Goal: Task Accomplishment & Management: Manage account settings

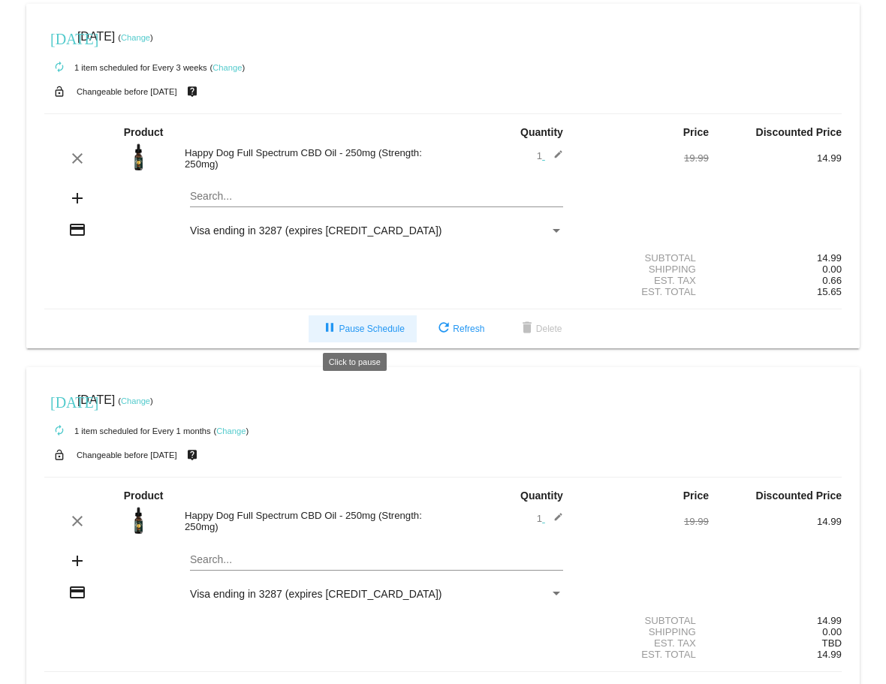
click at [367, 330] on span "pause Pause Schedule" at bounding box center [361, 328] width 83 height 11
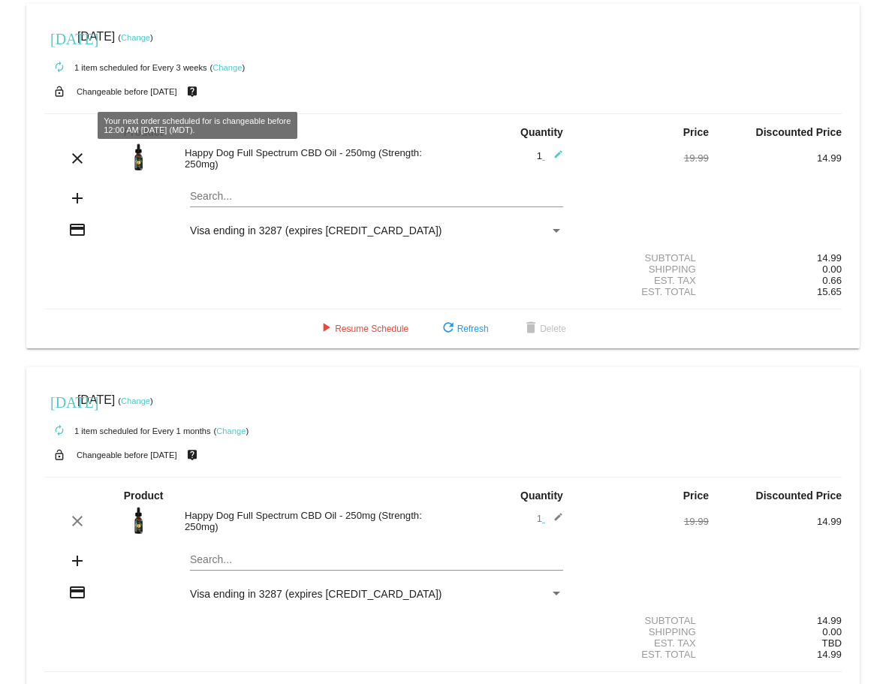
click at [150, 38] on link "Change" at bounding box center [135, 37] width 29 height 9
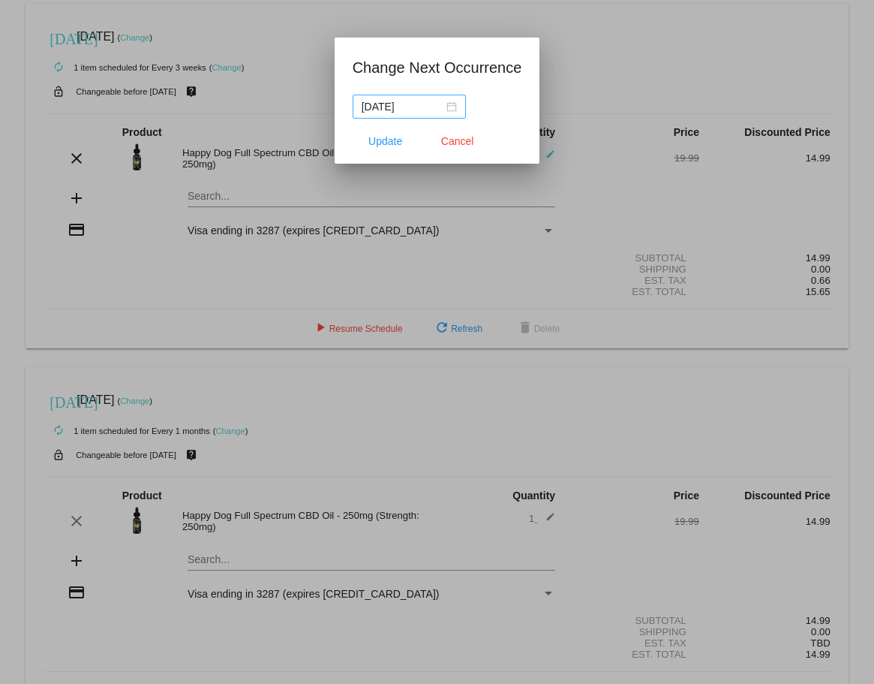
click at [450, 109] on div "2025-09-07" at bounding box center [409, 106] width 95 height 17
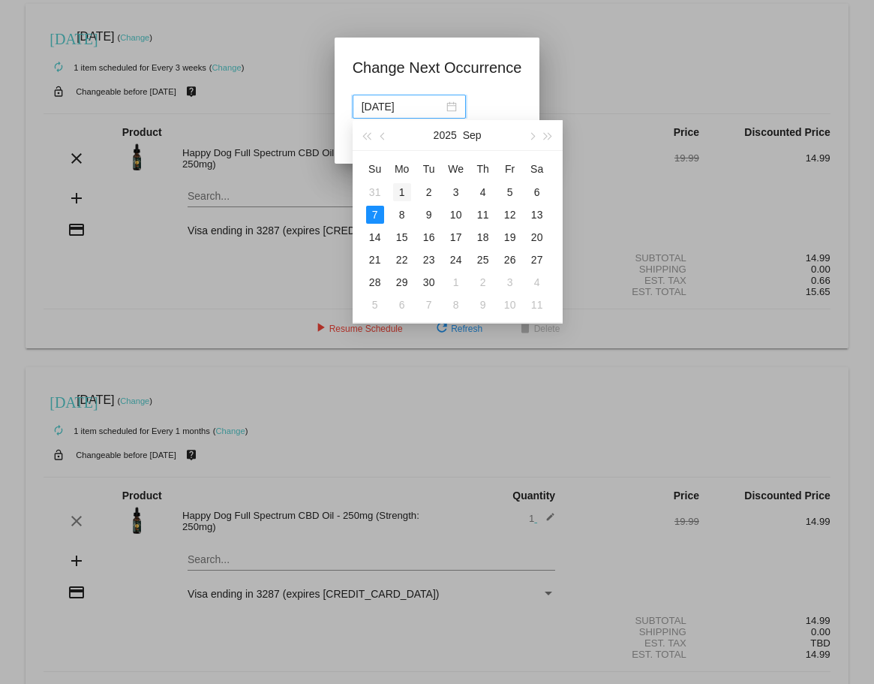
click at [405, 193] on div "1" at bounding box center [402, 192] width 18 height 18
type input "2025-09-01"
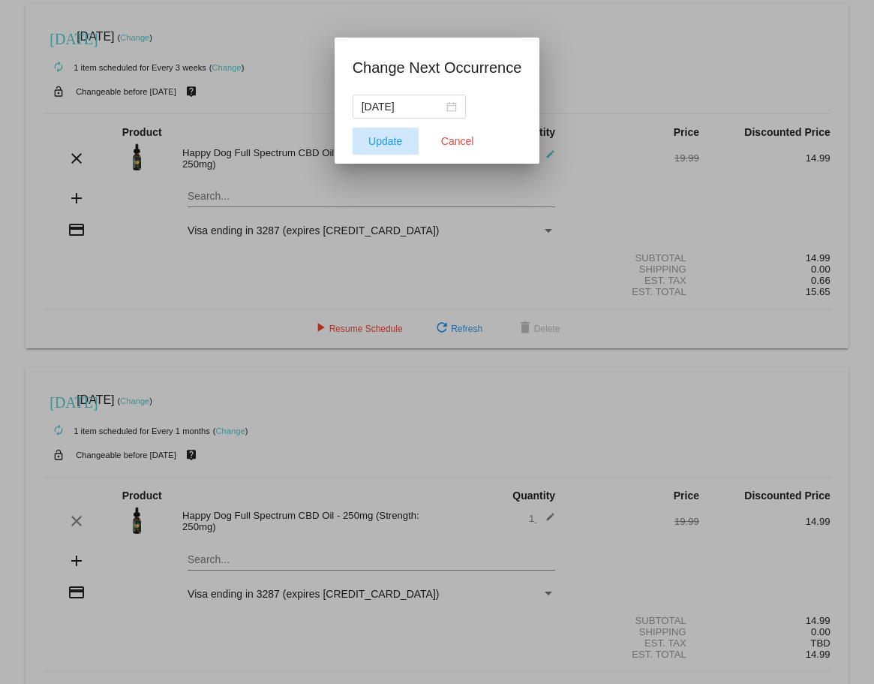
click at [386, 143] on span "Update" at bounding box center [386, 141] width 34 height 12
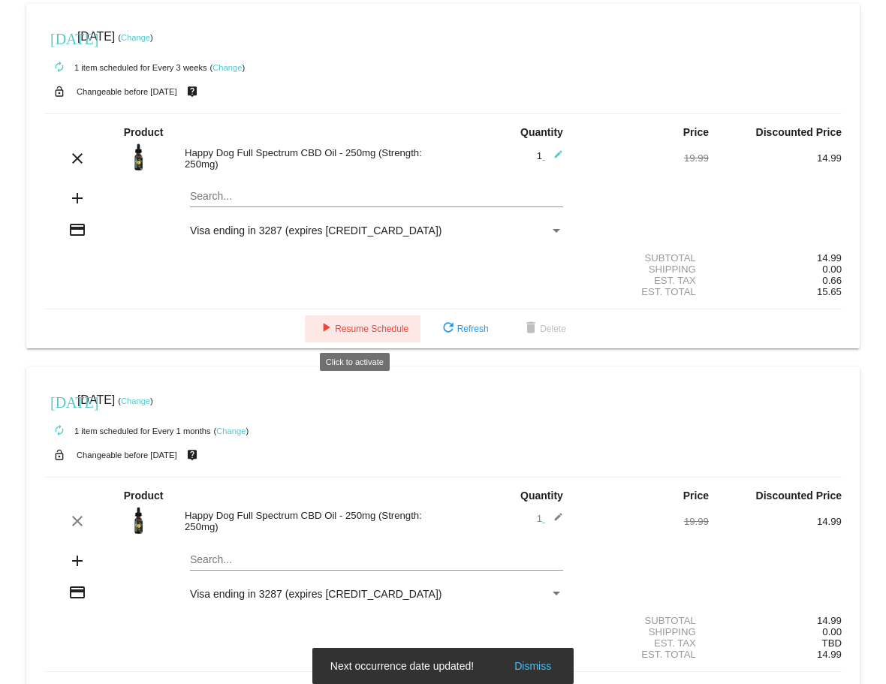
click at [363, 330] on span "play_arrow Resume Schedule" at bounding box center [363, 328] width 92 height 11
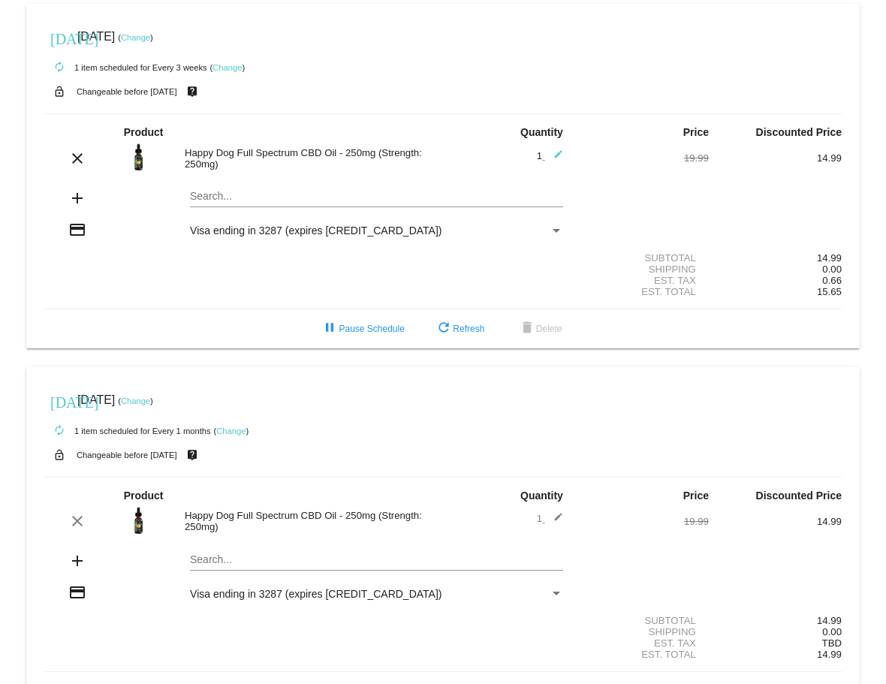
click at [150, 38] on link "Change" at bounding box center [135, 37] width 29 height 9
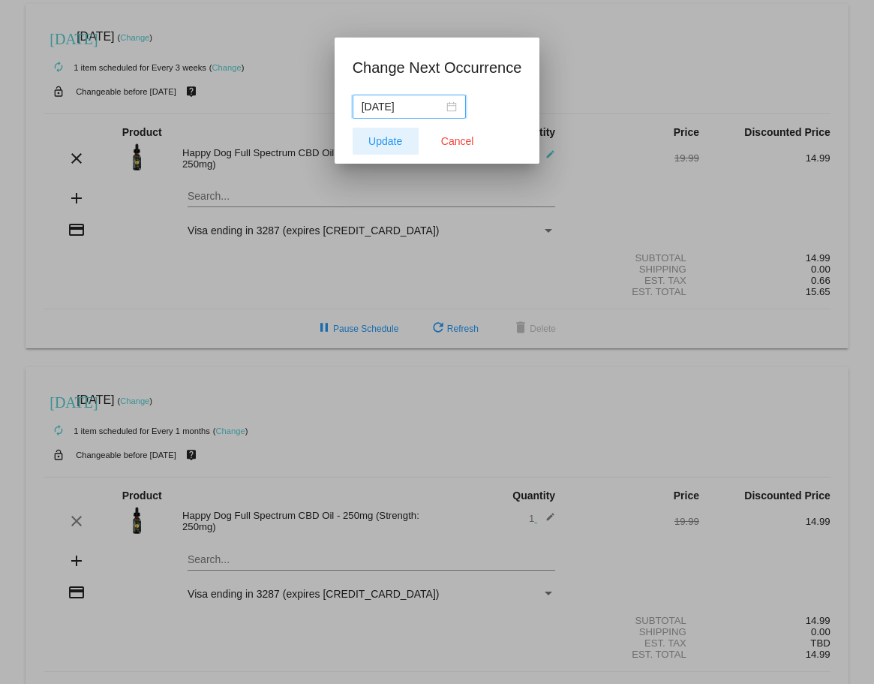
click at [387, 140] on span "Update" at bounding box center [386, 141] width 34 height 12
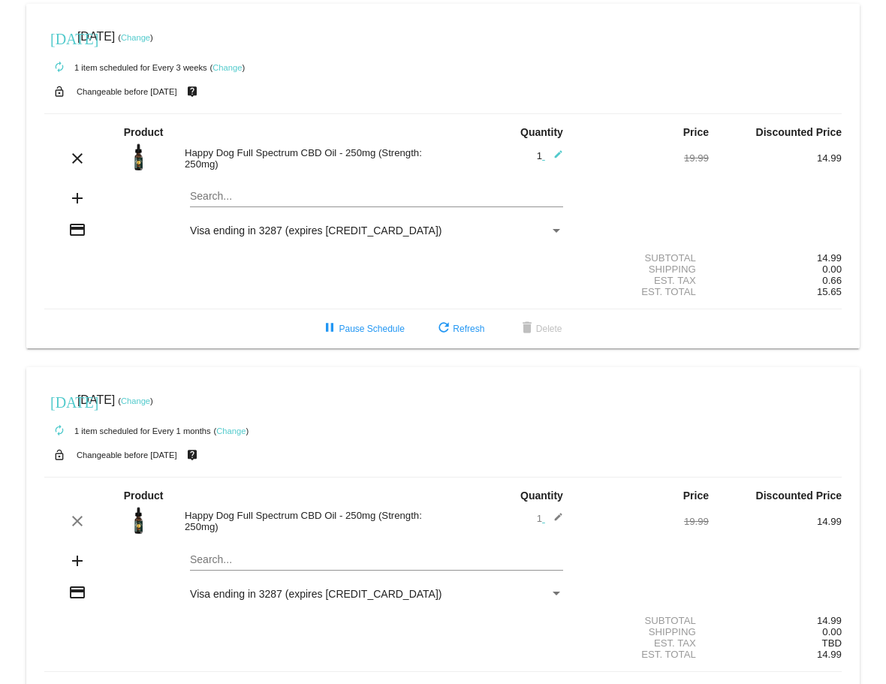
click at [150, 38] on link "Change" at bounding box center [135, 37] width 29 height 9
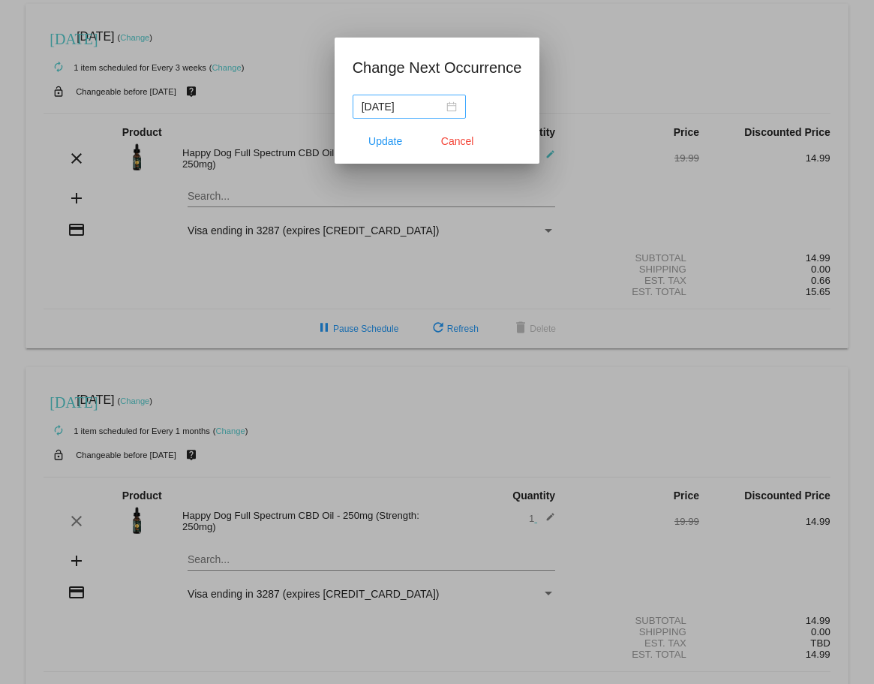
click at [443, 107] on div "2025-09-01" at bounding box center [409, 106] width 95 height 17
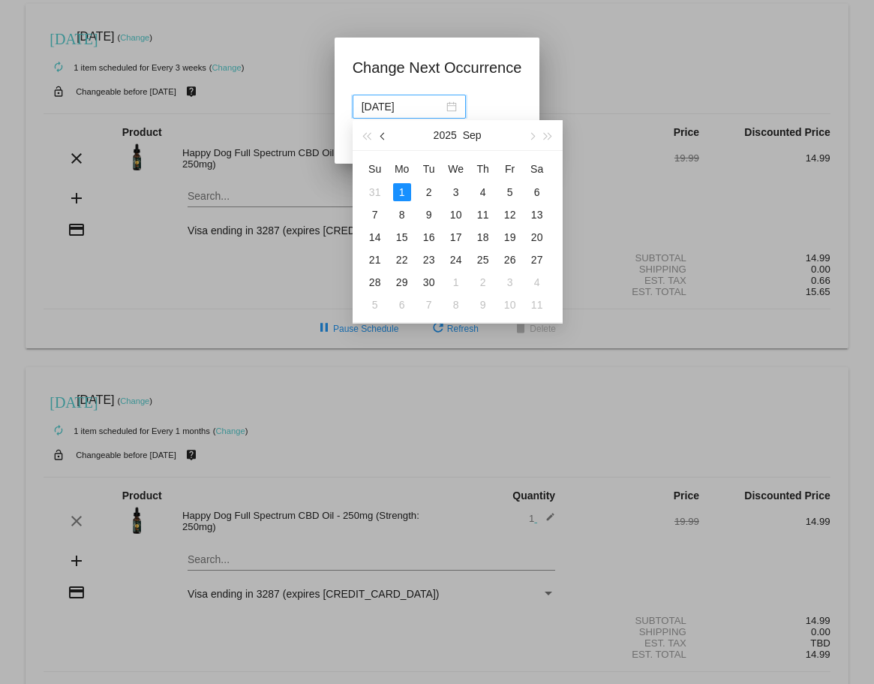
click at [378, 140] on button "button" at bounding box center [383, 135] width 17 height 30
click at [371, 301] on div "31" at bounding box center [375, 305] width 18 height 18
type input "2025-08-31"
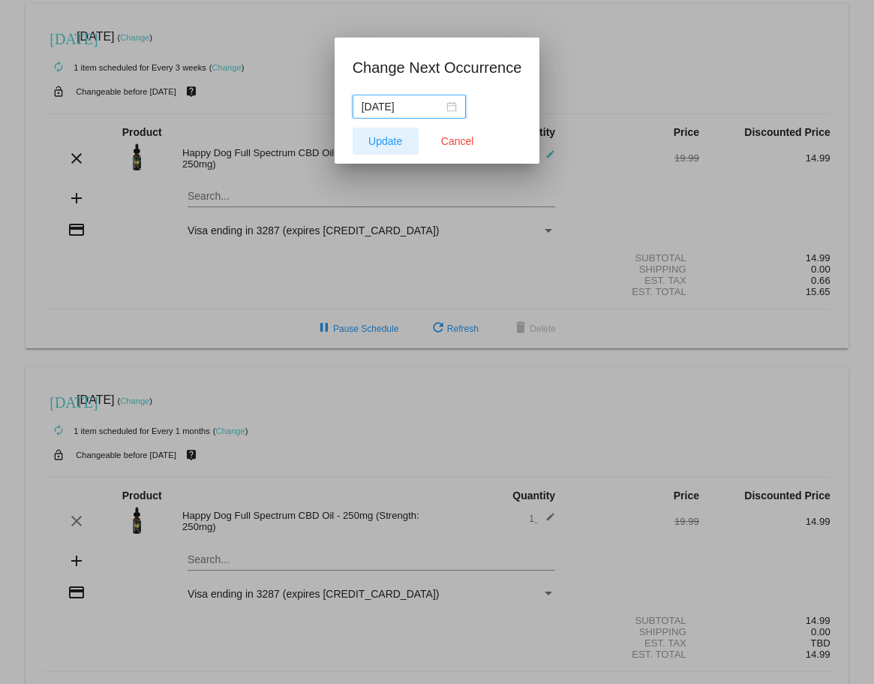
click at [379, 139] on span "Update" at bounding box center [386, 141] width 34 height 12
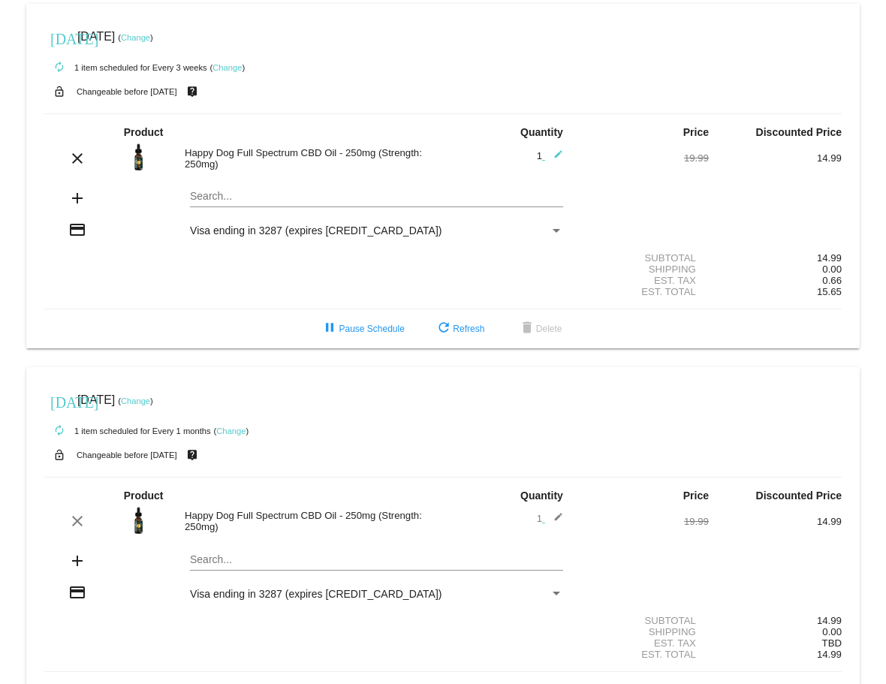
click at [229, 432] on link "Change" at bounding box center [230, 430] width 29 height 9
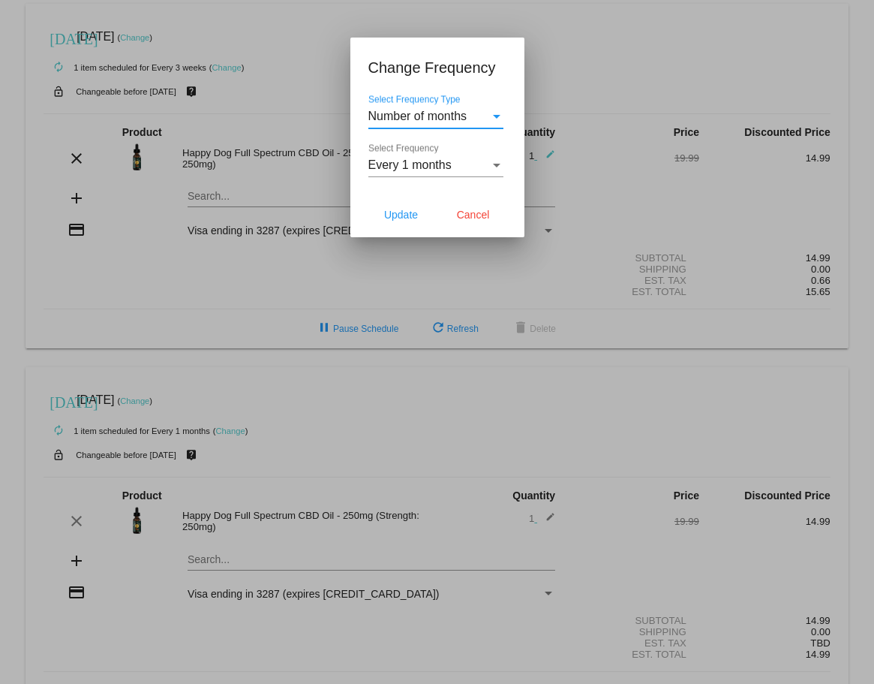
click at [453, 170] on div "Every 1 months" at bounding box center [430, 165] width 122 height 14
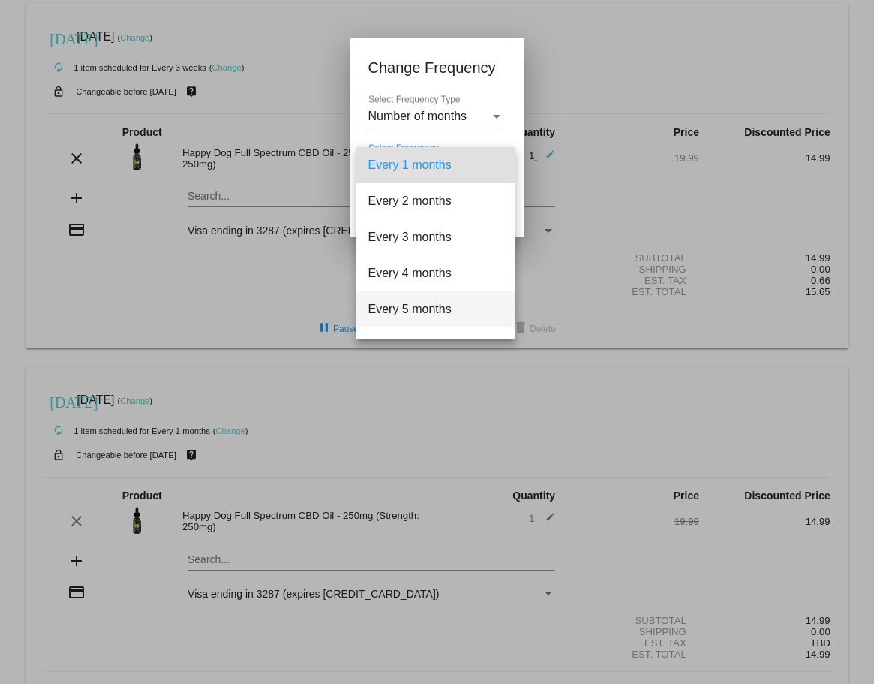
click at [415, 308] on span "Every 5 months" at bounding box center [436, 309] width 135 height 36
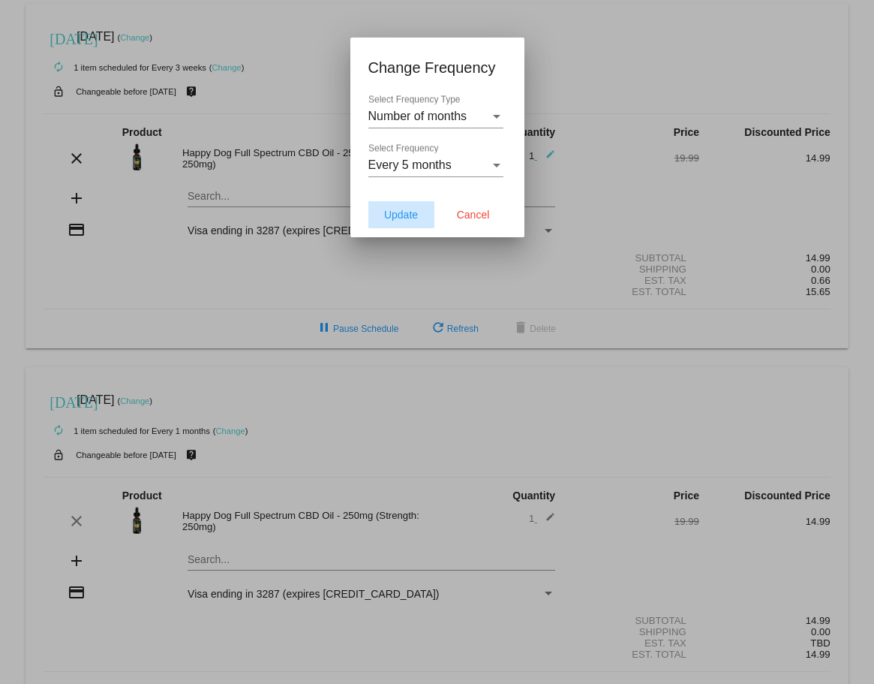
click at [404, 220] on span "Update" at bounding box center [401, 215] width 34 height 12
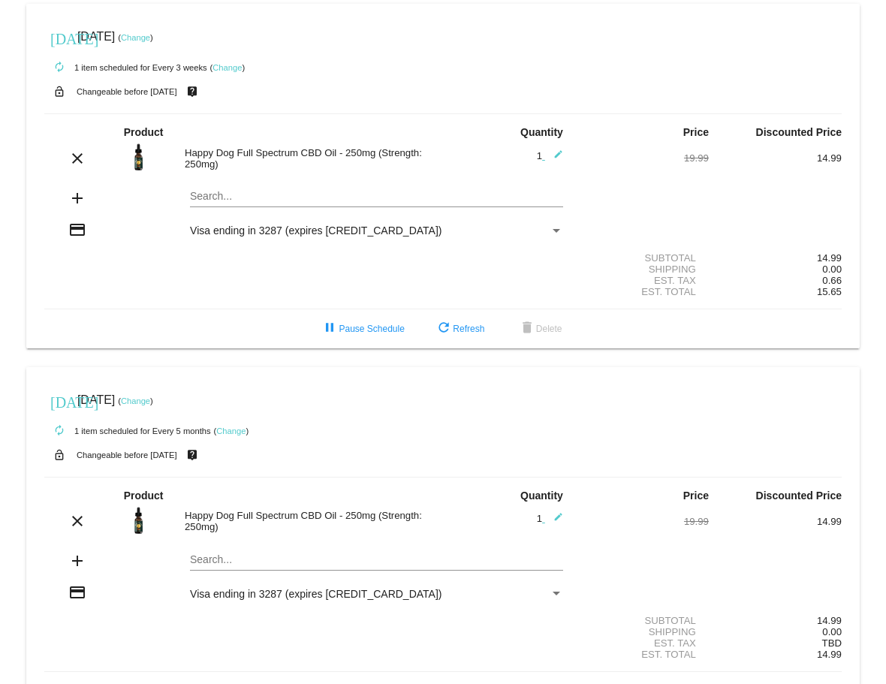
click at [150, 399] on link "Change" at bounding box center [135, 400] width 29 height 9
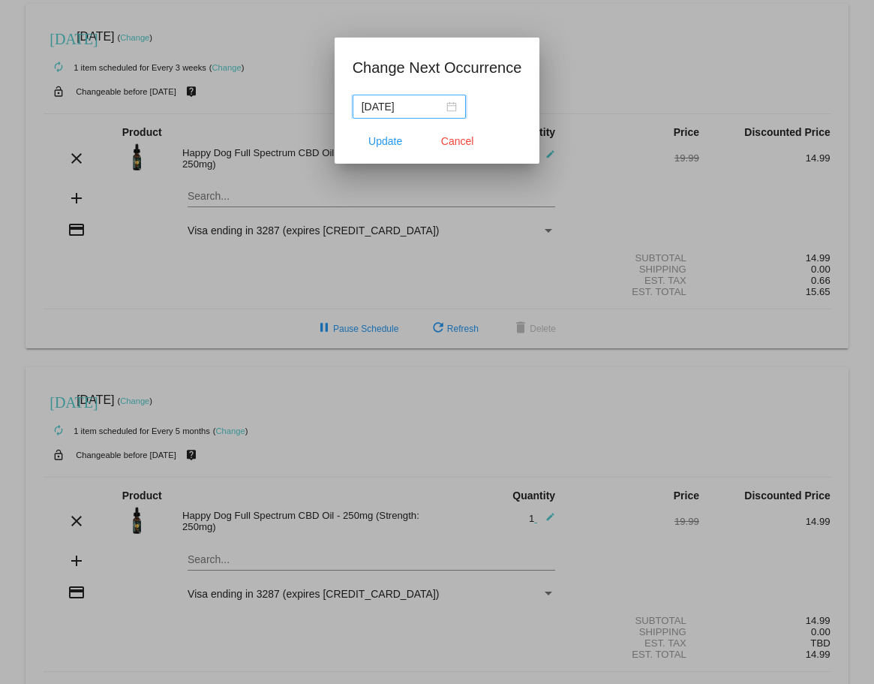
click at [450, 108] on div "2025-08-26" at bounding box center [409, 106] width 95 height 17
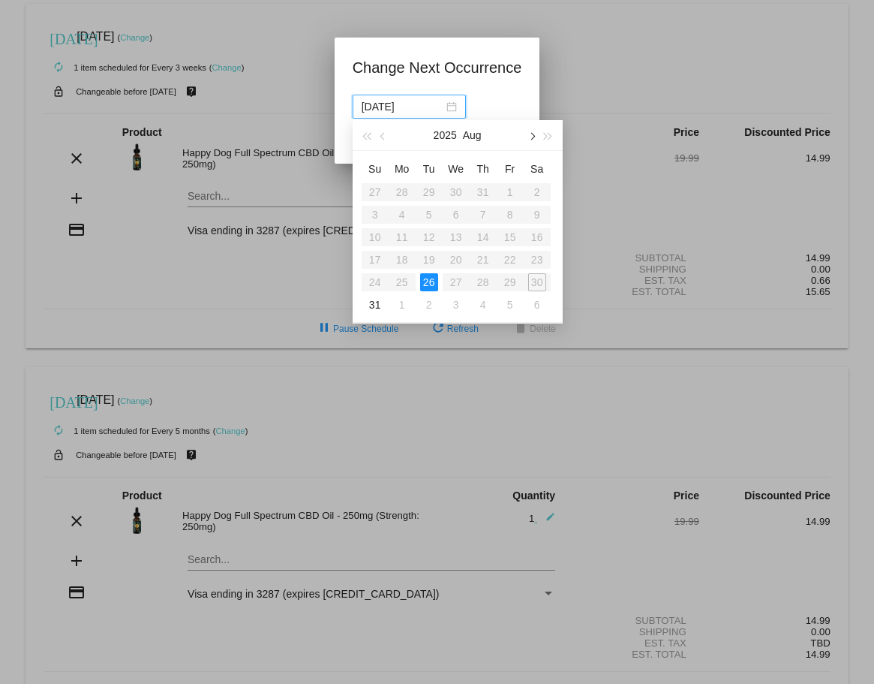
click at [532, 137] on span "button" at bounding box center [532, 137] width 8 height 8
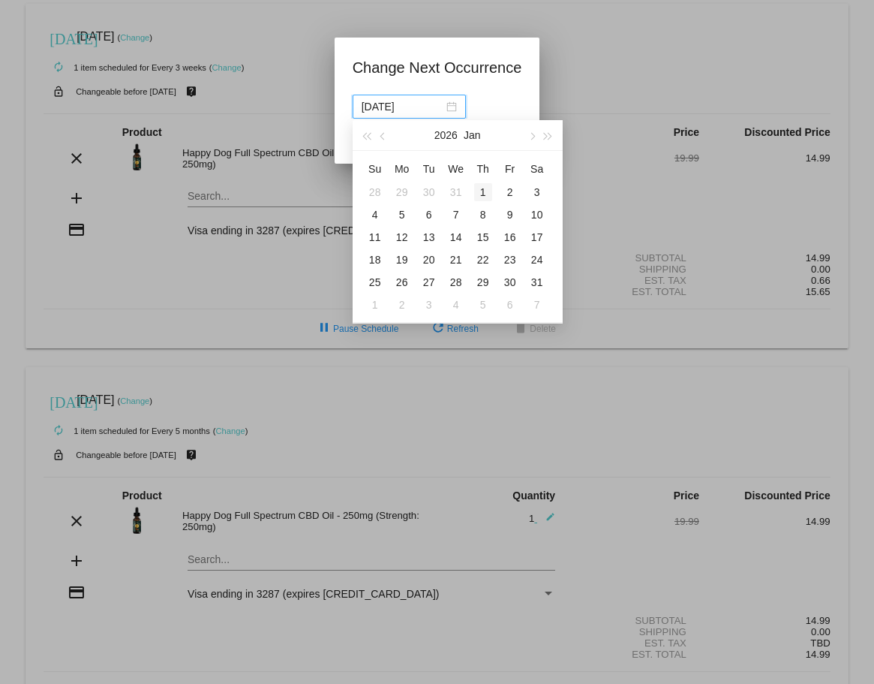
click at [484, 192] on div "1" at bounding box center [483, 192] width 18 height 18
type input "2026-01-01"
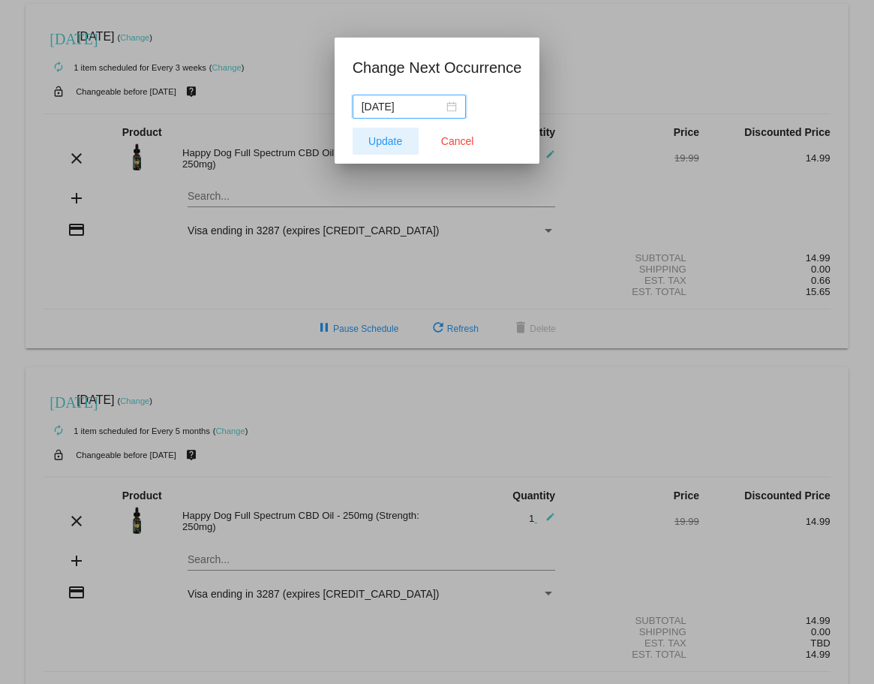
click at [378, 144] on span "Update" at bounding box center [386, 141] width 34 height 12
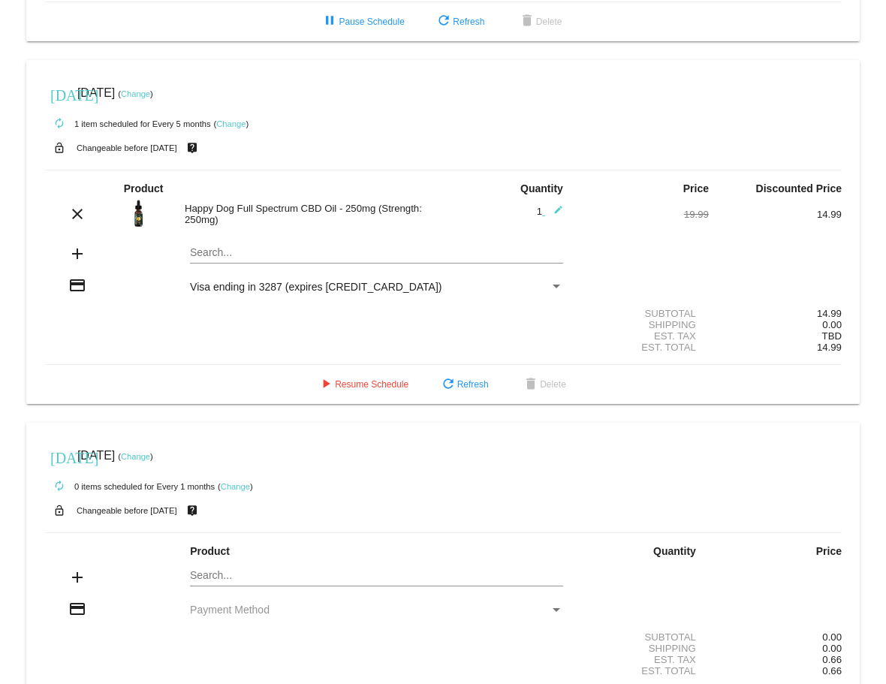
scroll to position [285, 0]
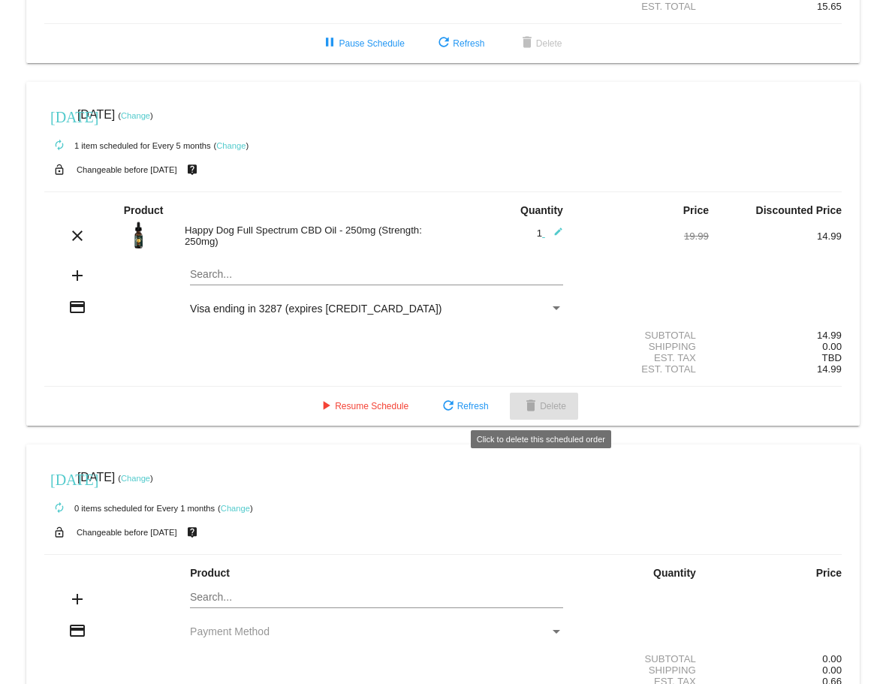
click at [552, 402] on span "delete Delete" at bounding box center [544, 406] width 44 height 11
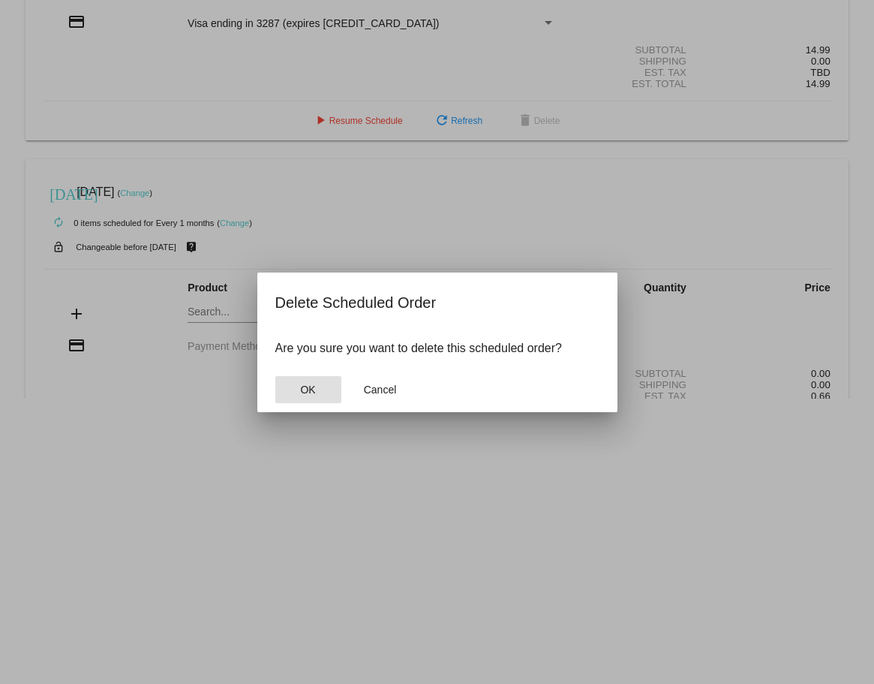
click at [310, 389] on span "OK" at bounding box center [307, 390] width 15 height 12
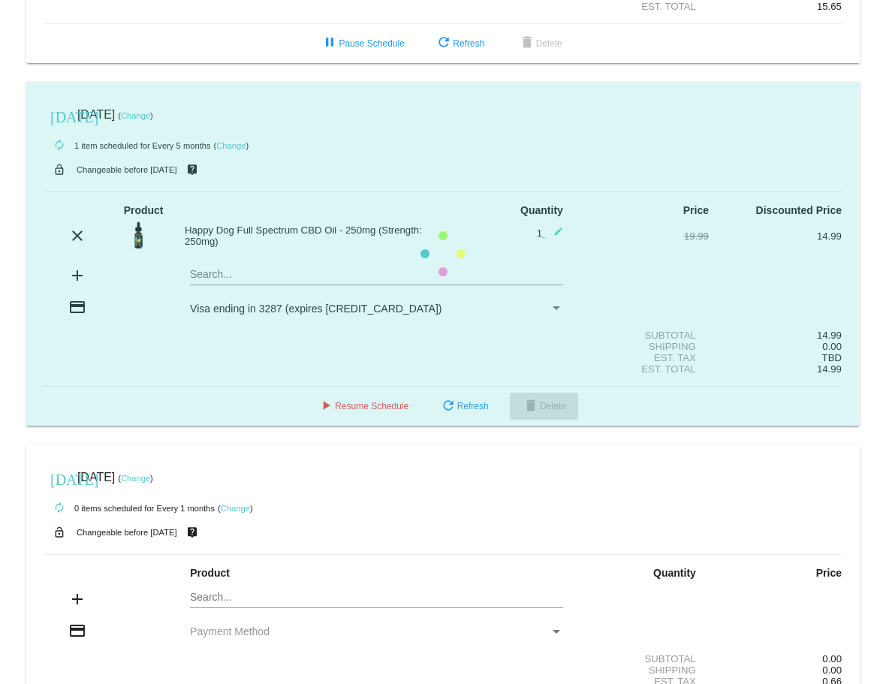
scroll to position [6, 0]
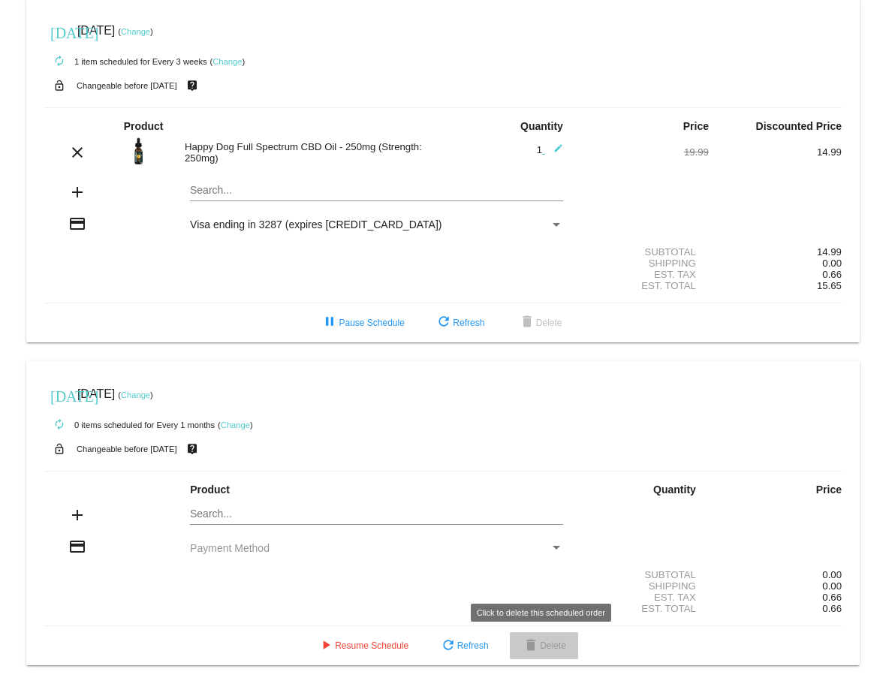
click at [550, 641] on span "delete Delete" at bounding box center [544, 645] width 44 height 11
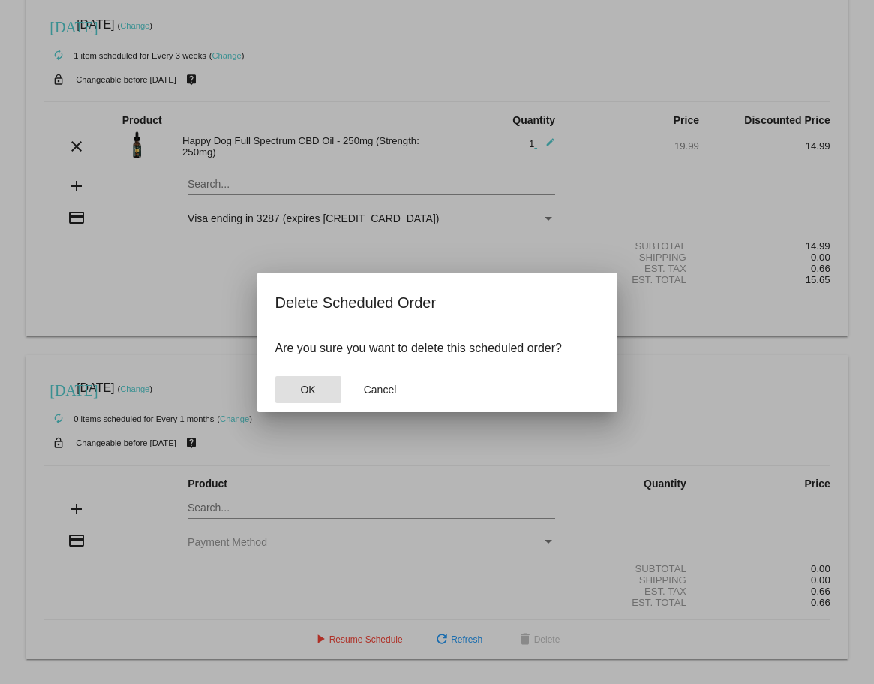
click at [301, 393] on span "OK" at bounding box center [307, 390] width 15 height 12
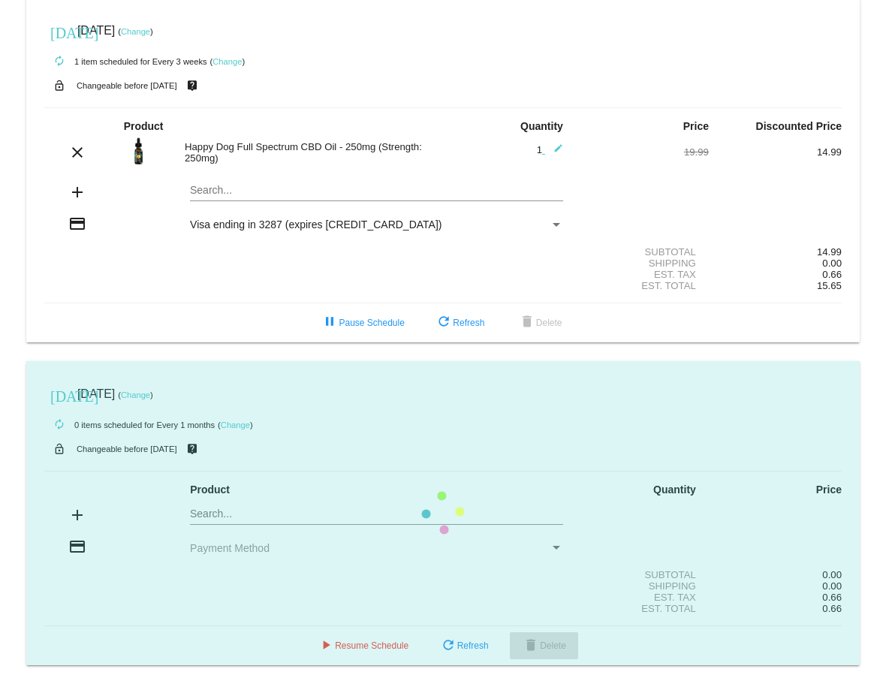
scroll to position [0, 0]
